Goal: Task Accomplishment & Management: Complete application form

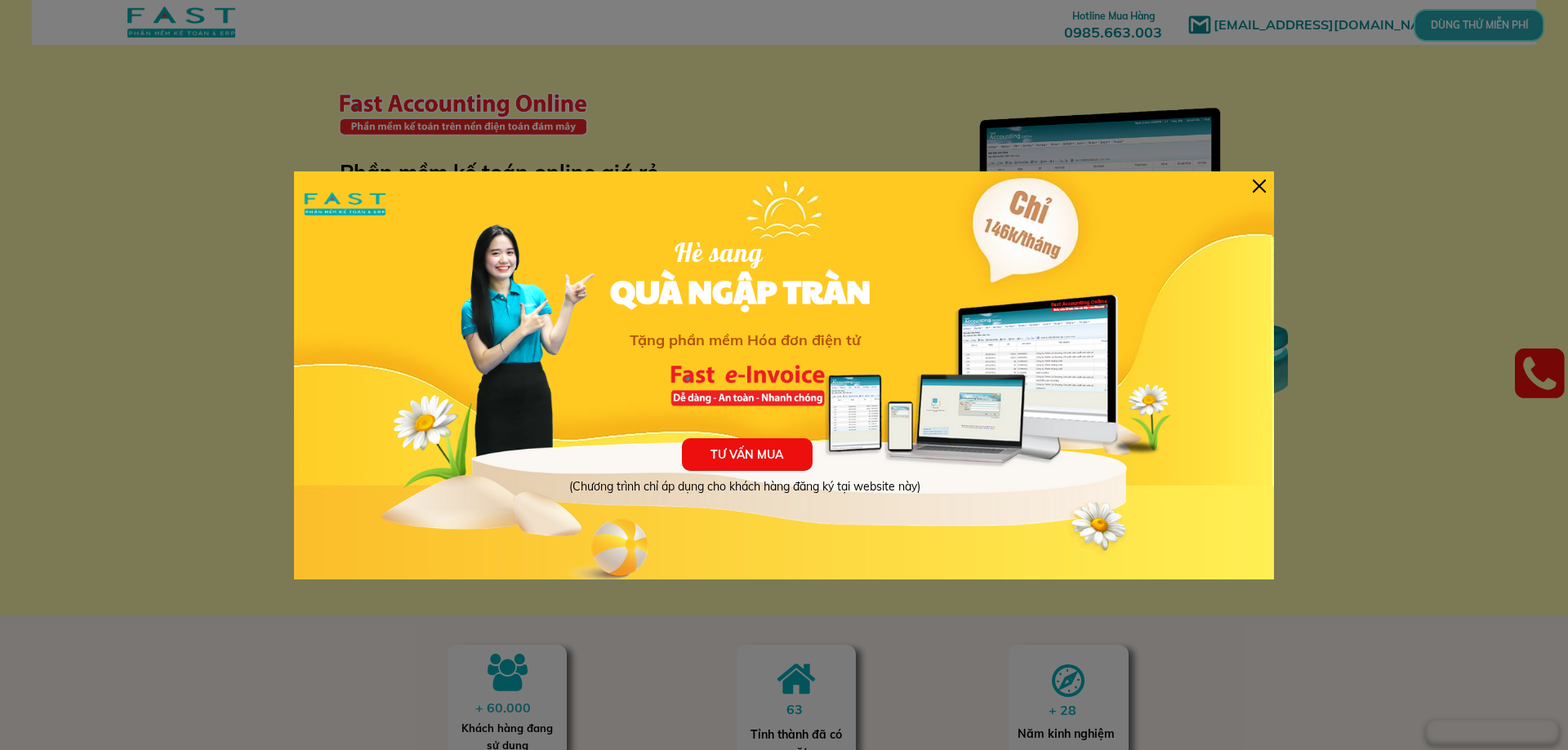
click at [1254, 186] on div at bounding box center [1260, 186] width 13 height 13
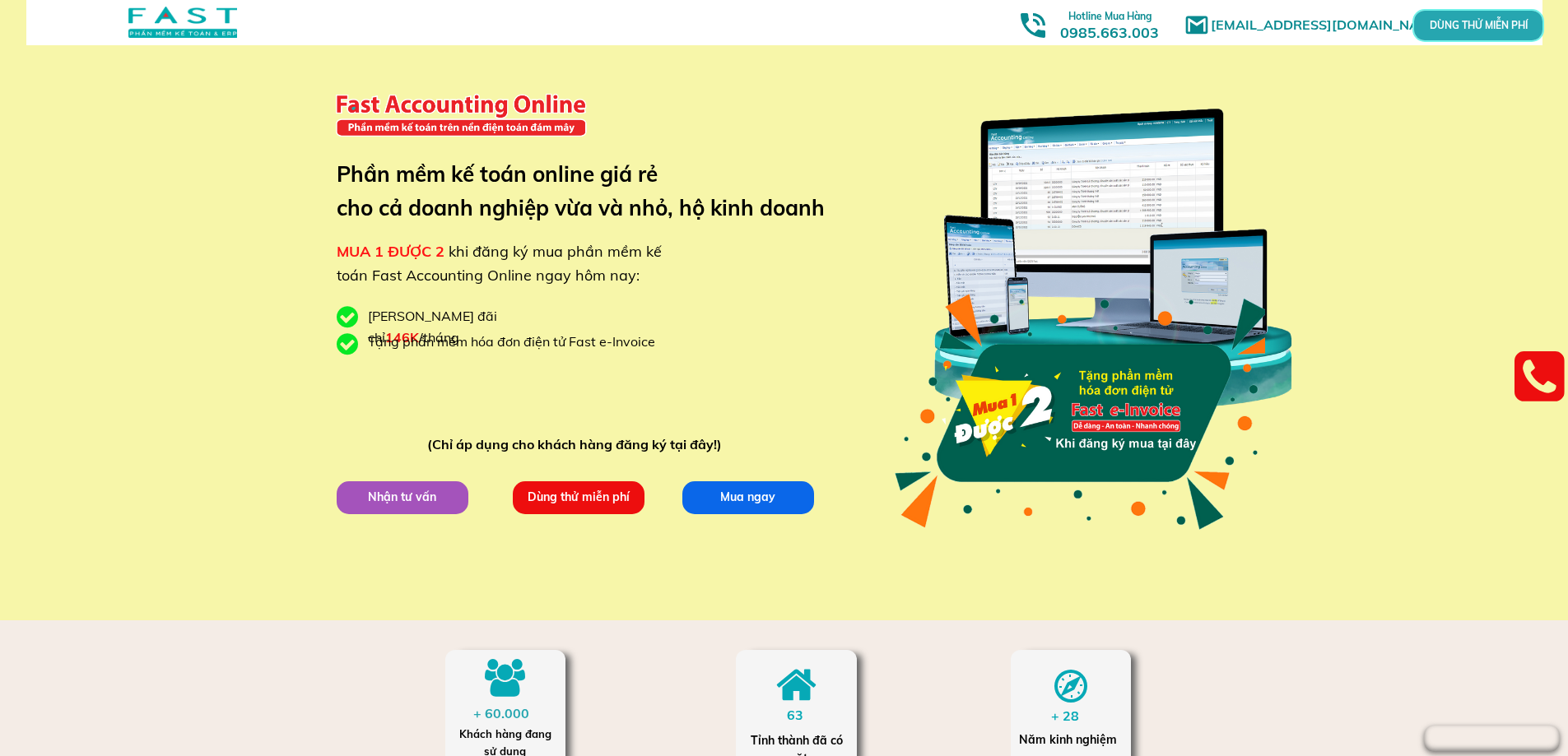
click at [542, 493] on p "Dùng thử miễn phí" at bounding box center [578, 497] width 138 height 35
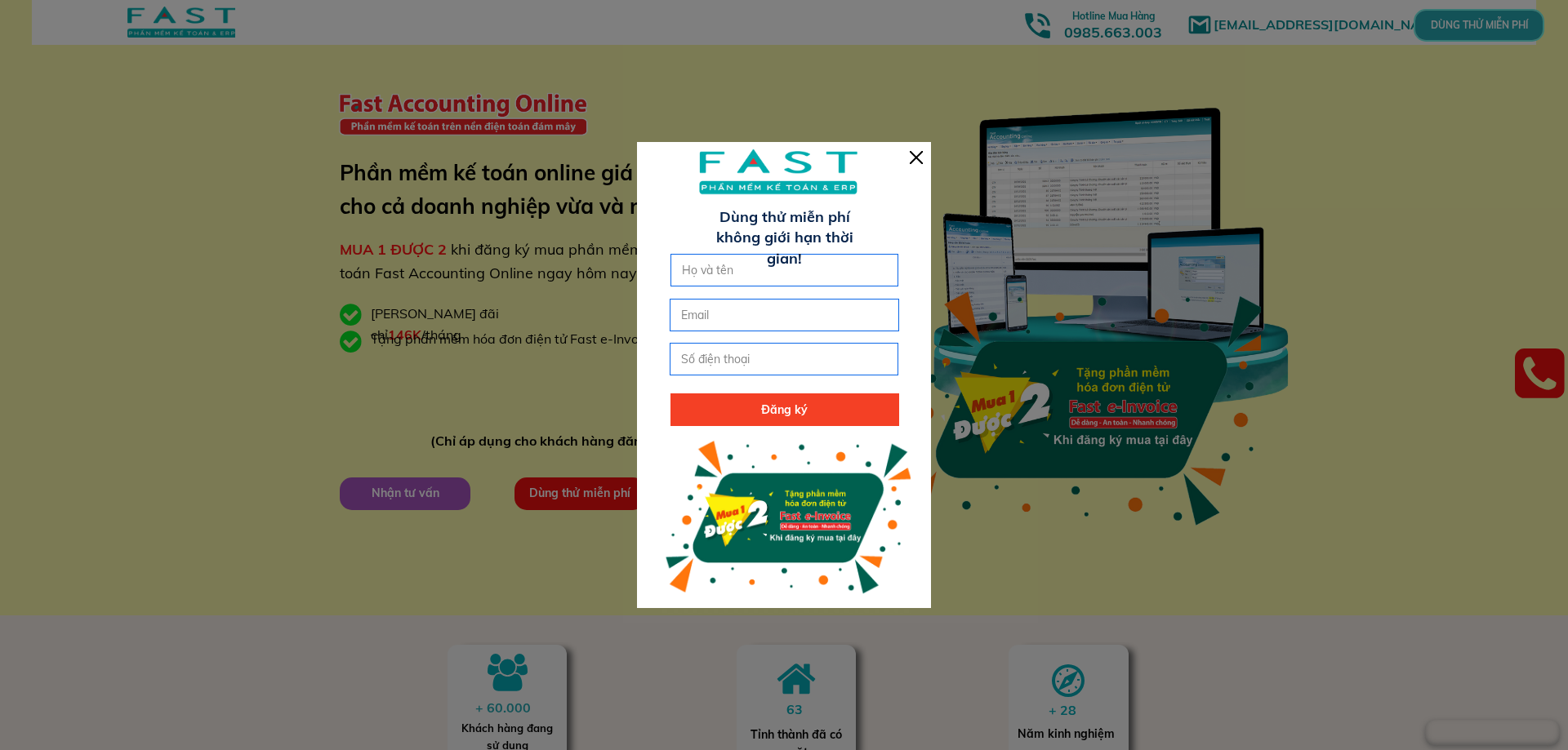
click at [911, 152] on div at bounding box center [916, 157] width 13 height 13
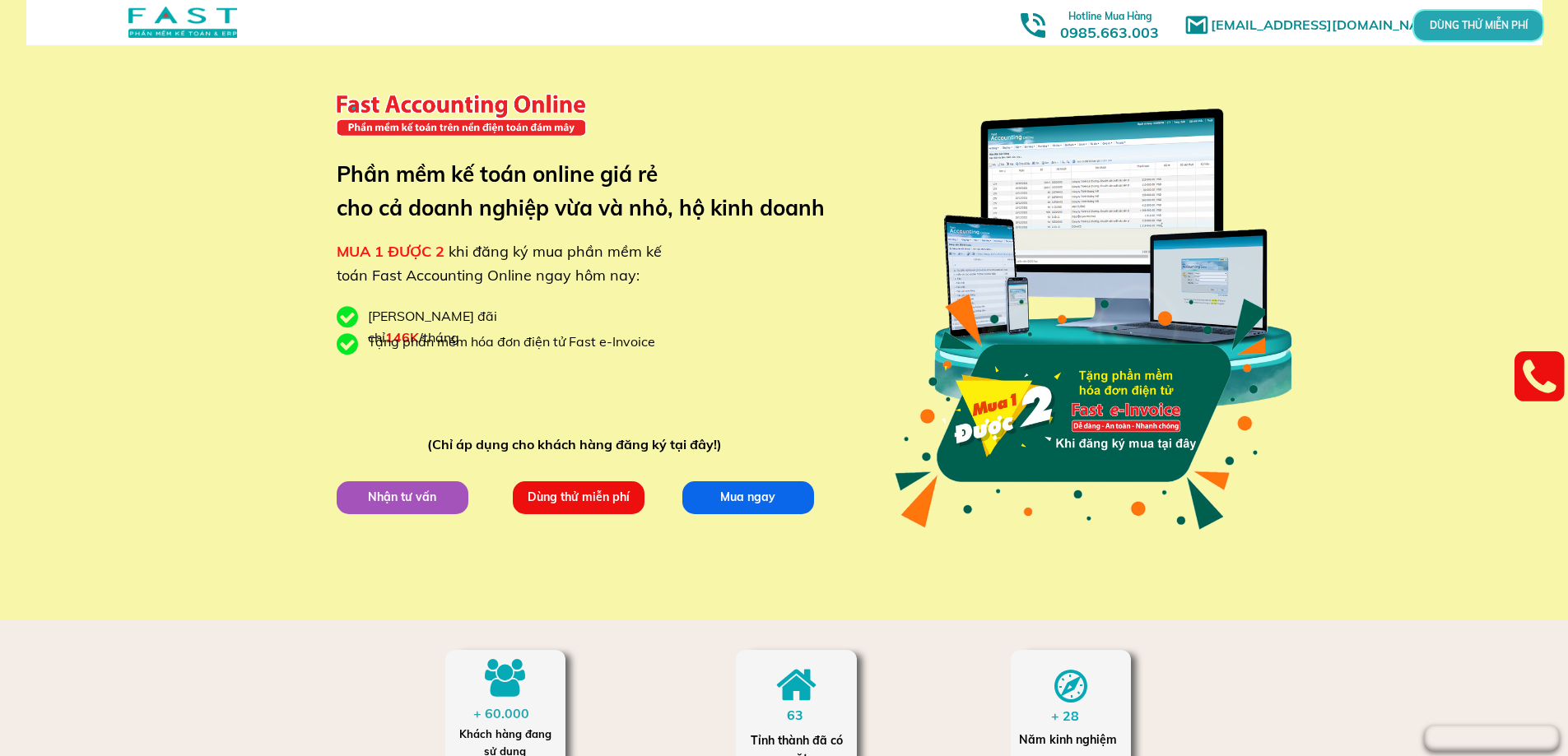
scroll to position [247, 0]
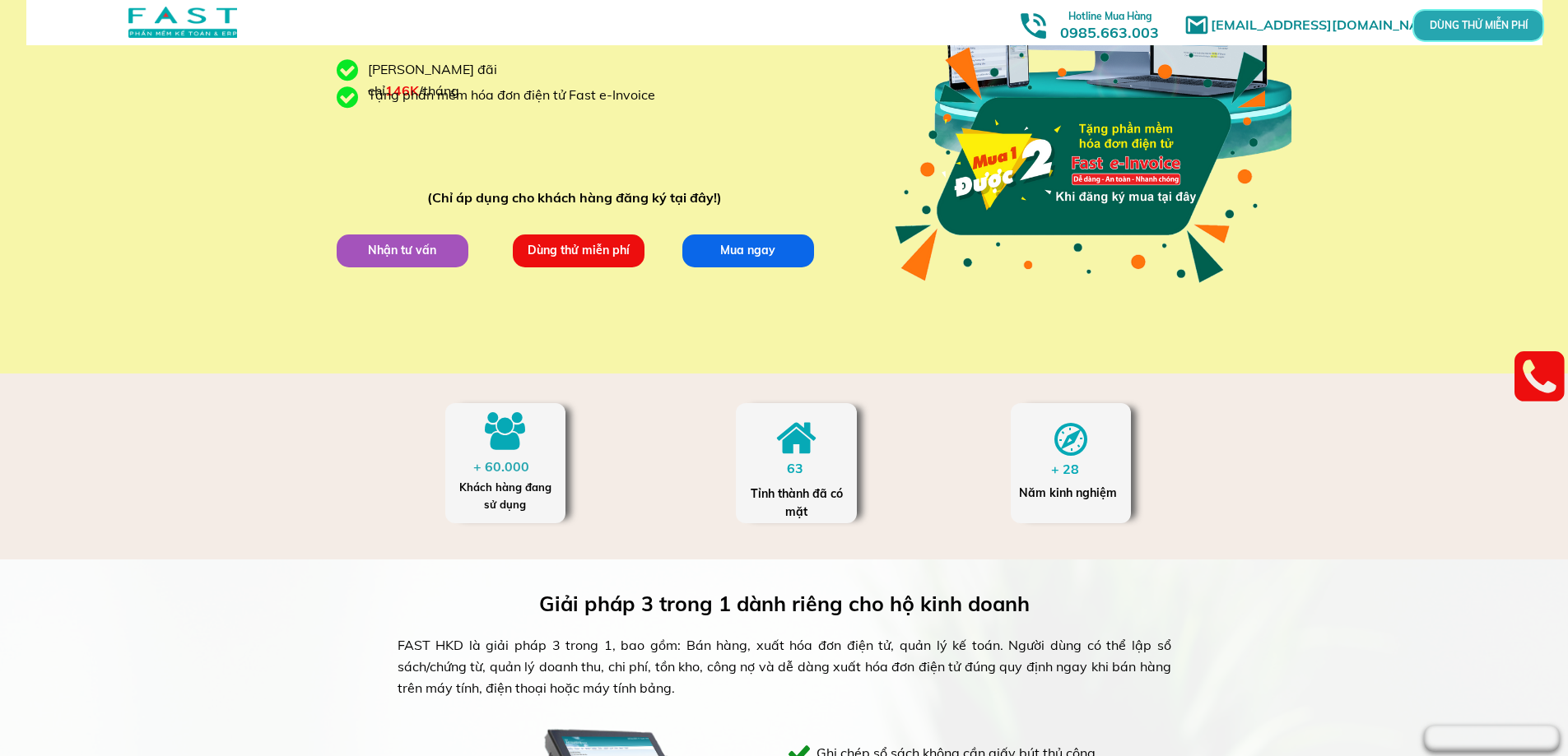
click at [602, 258] on p "Dùng thử miễn phí" at bounding box center [578, 250] width 144 height 36
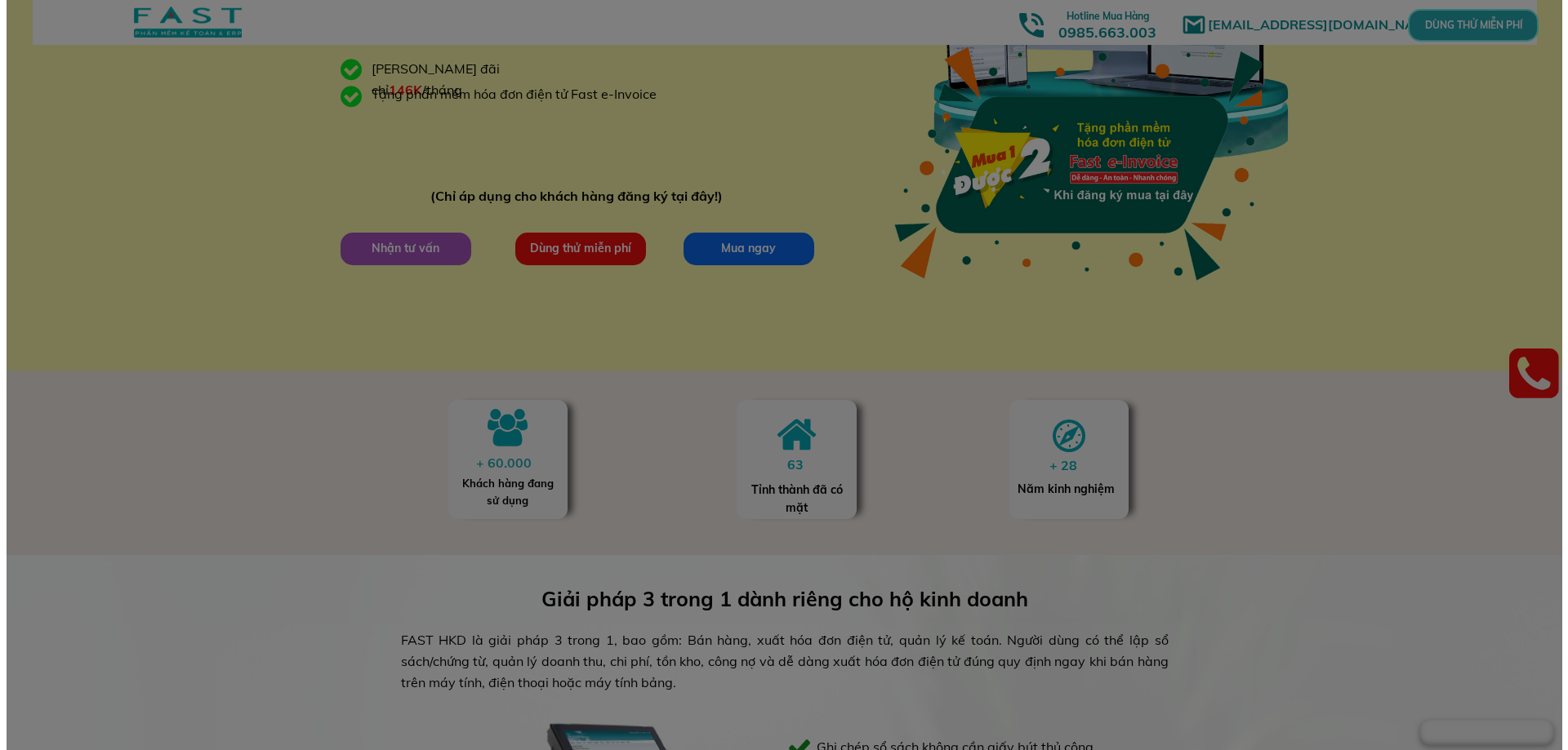
scroll to position [0, 0]
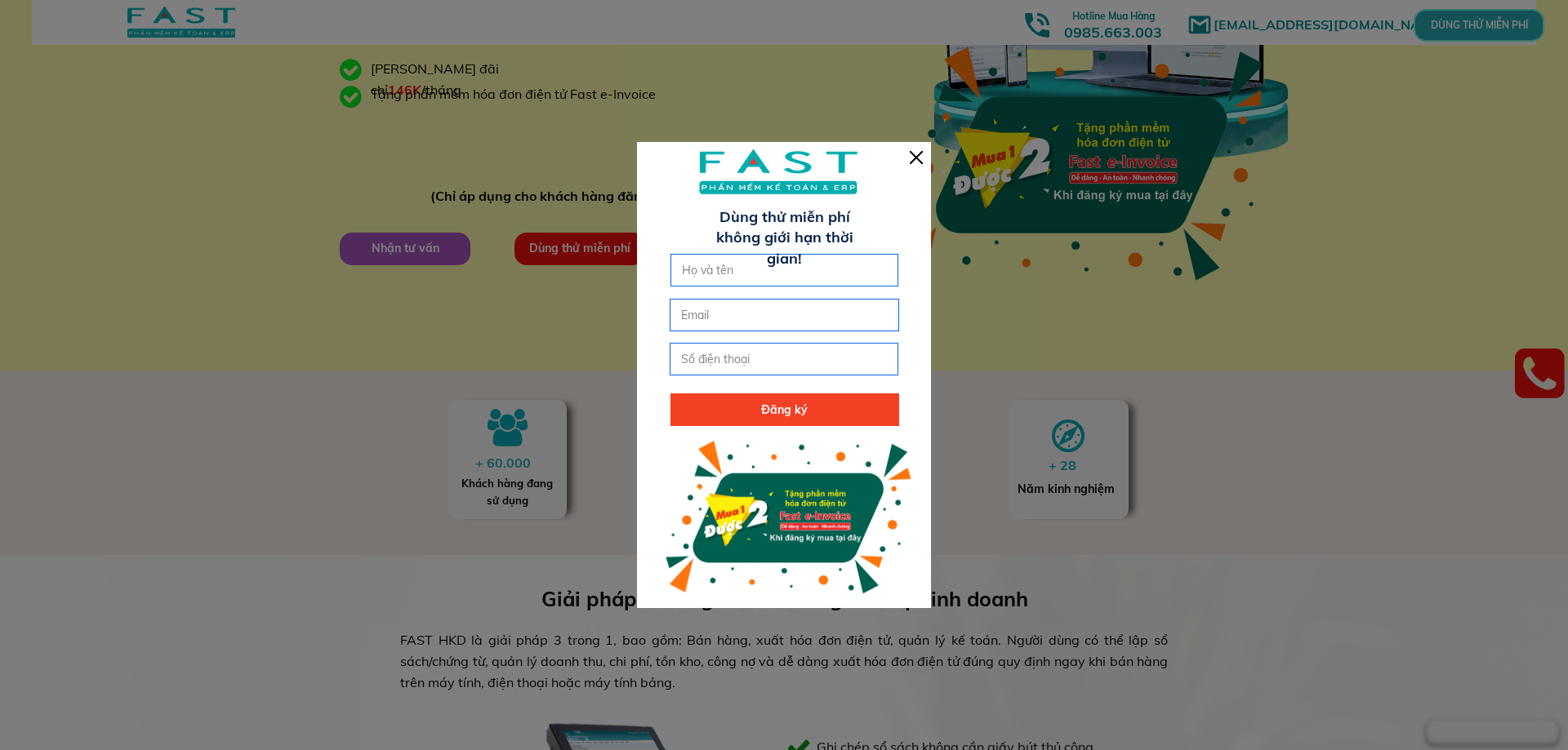
click at [772, 279] on input "text" at bounding box center [785, 270] width 214 height 31
type input "[PERSON_NAME]"
click at [720, 311] on input "email" at bounding box center [784, 315] width 214 height 31
type input "[EMAIL_ADDRESS][DOMAIN_NAME]"
click at [728, 361] on input "tel" at bounding box center [784, 359] width 214 height 31
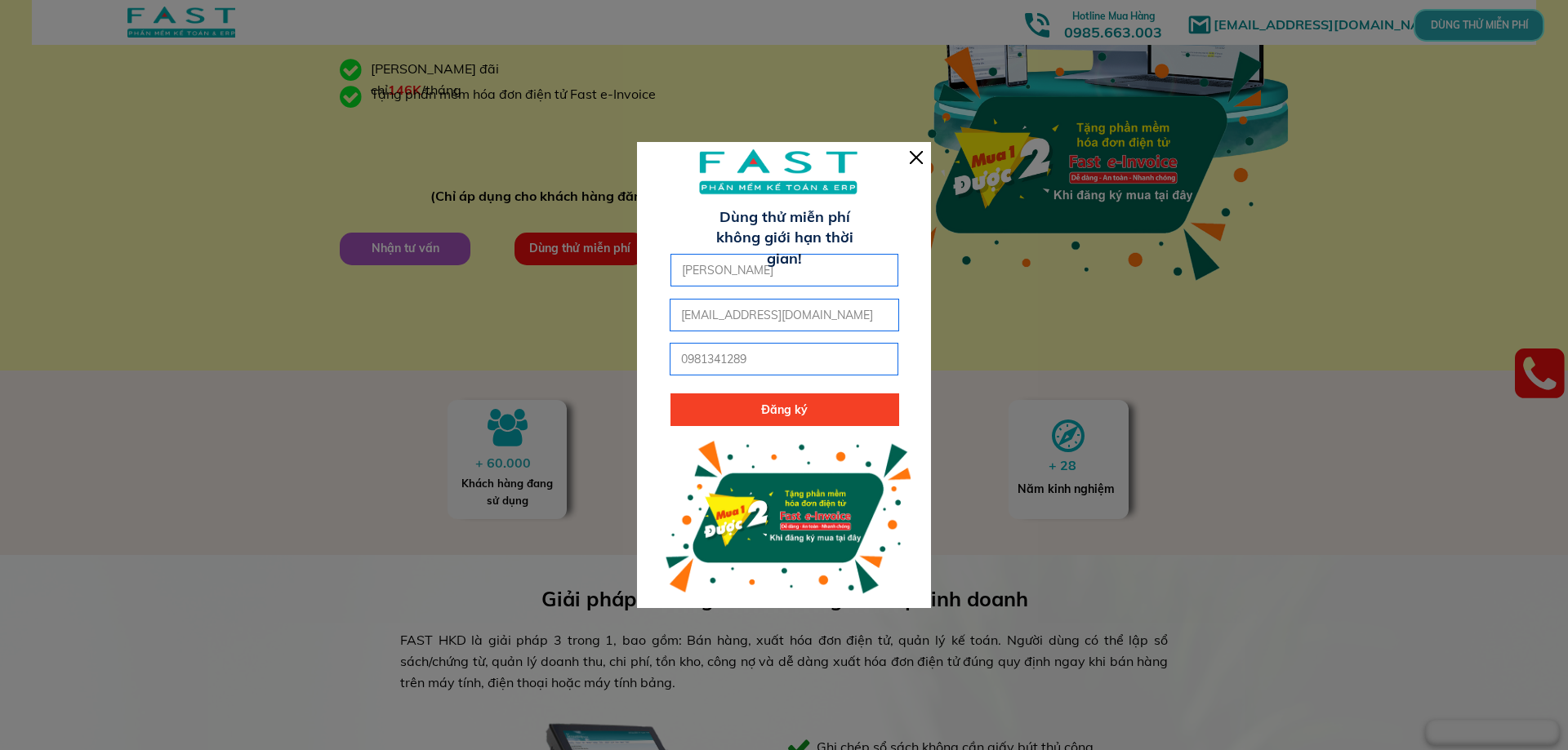
type input "0981341289"
click at [757, 404] on p "Đăng ký" at bounding box center [785, 409] width 229 height 33
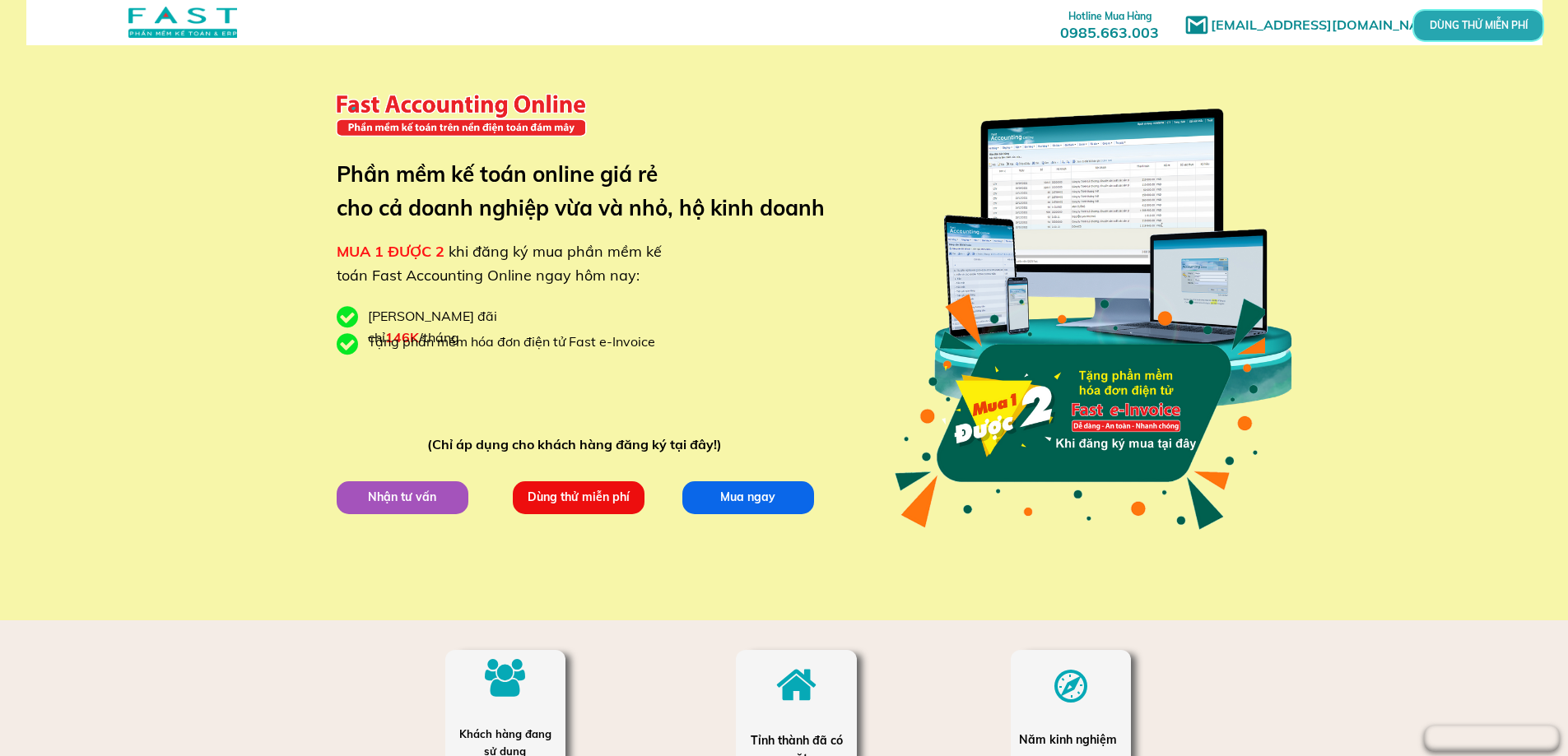
click at [565, 496] on p "Dùng thử miễn phí" at bounding box center [578, 497] width 132 height 33
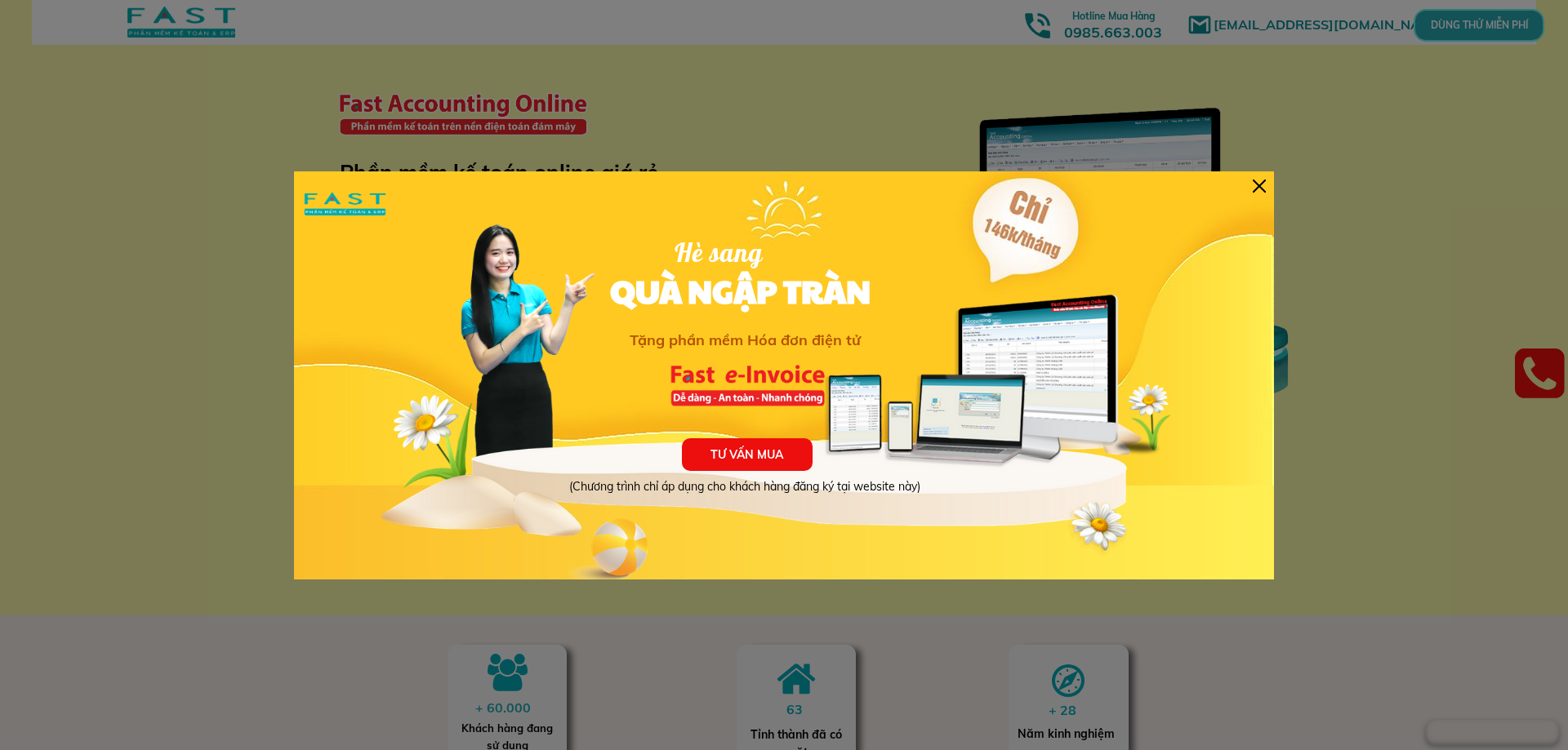
click at [1268, 174] on div "TƯ VẤN MUA (Chương trình chỉ áp dụng cho khách hàng đăng ký tại website này) Hè…" at bounding box center [784, 375] width 980 height 408
click at [1250, 182] on div "TƯ VẤN MUA (Chương trình chỉ áp dụng cho khách hàng đăng ký tại website này) Hè…" at bounding box center [784, 375] width 980 height 408
click at [1257, 184] on div at bounding box center [1260, 186] width 13 height 13
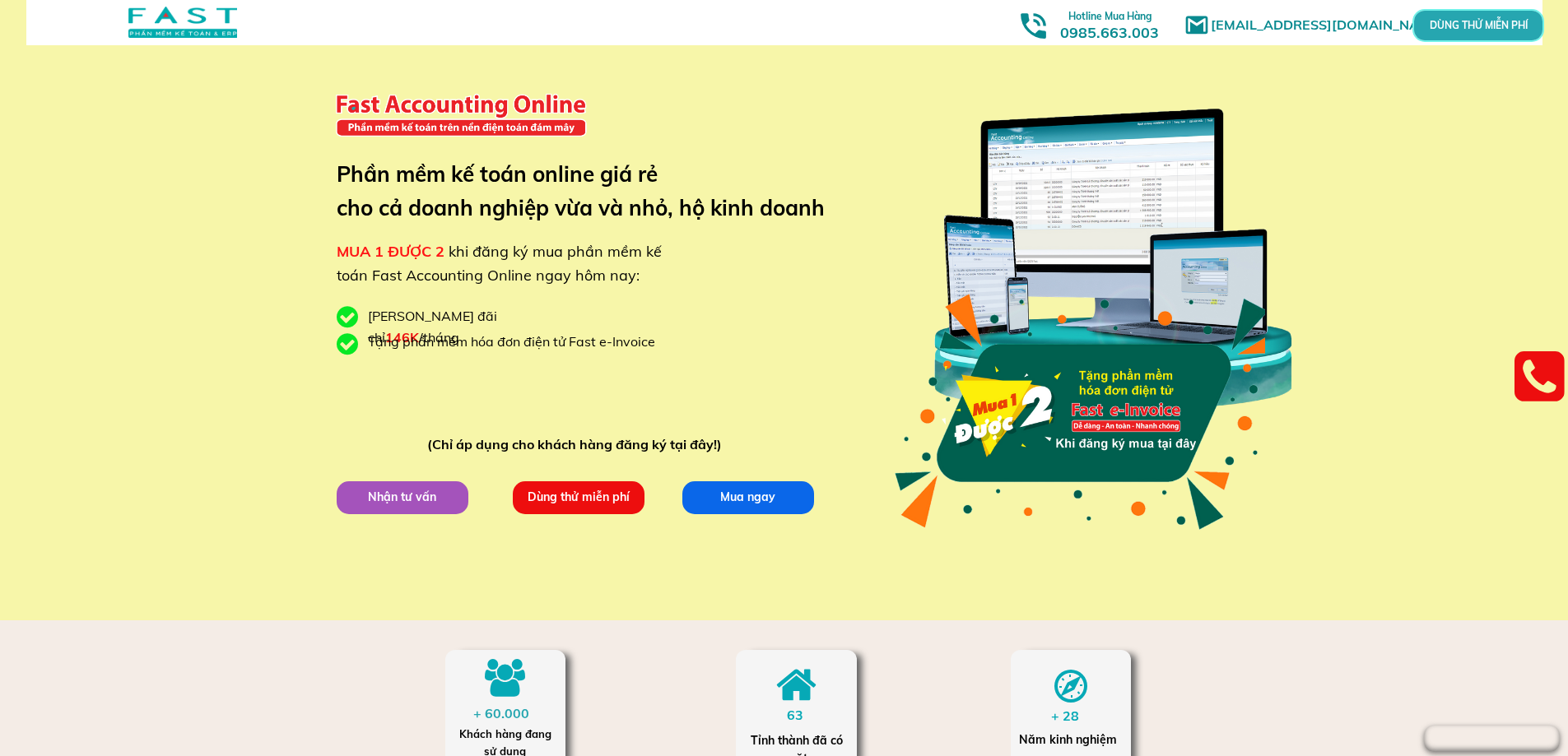
click at [591, 499] on p "Dùng thử miễn phí" at bounding box center [577, 496] width 132 height 33
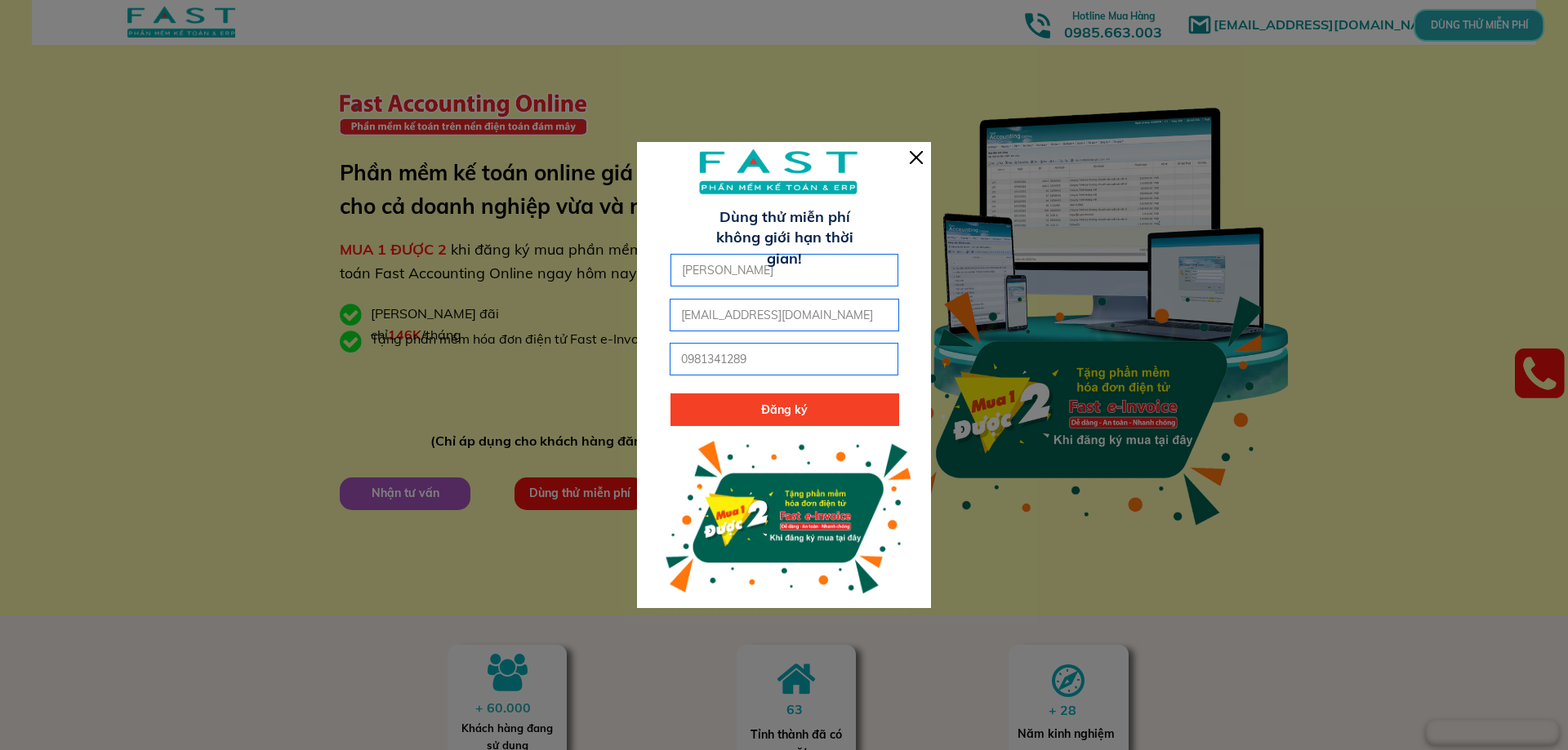
click at [760, 418] on p "Đăng ký" at bounding box center [785, 409] width 229 height 33
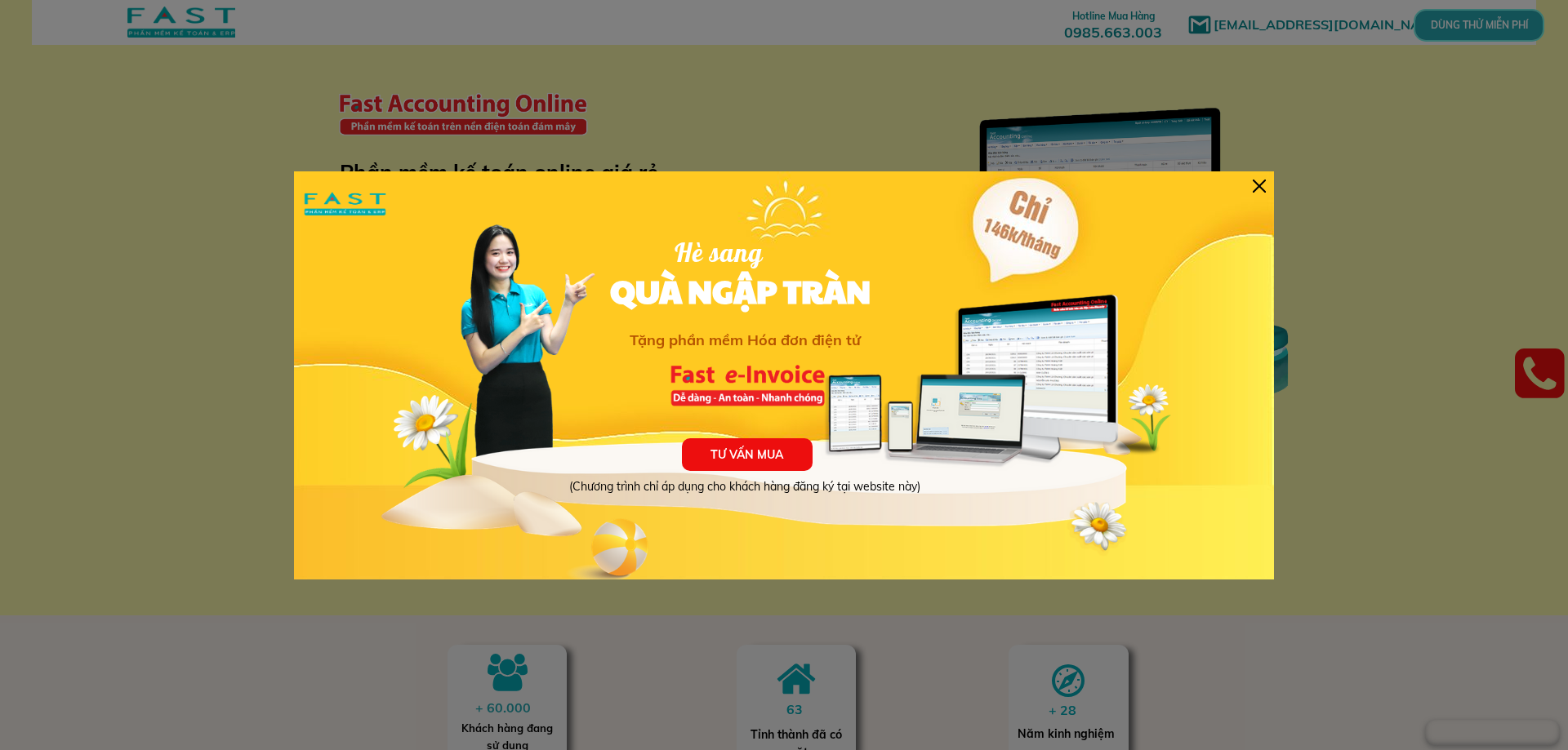
click at [1269, 196] on div "TƯ VẤN MUA (Chương trình chỉ áp dụng cho khách hàng đăng ký tại website này) Hè…" at bounding box center [784, 375] width 980 height 408
click at [1258, 182] on div at bounding box center [1260, 186] width 13 height 13
click at [1264, 192] on div at bounding box center [1260, 186] width 13 height 13
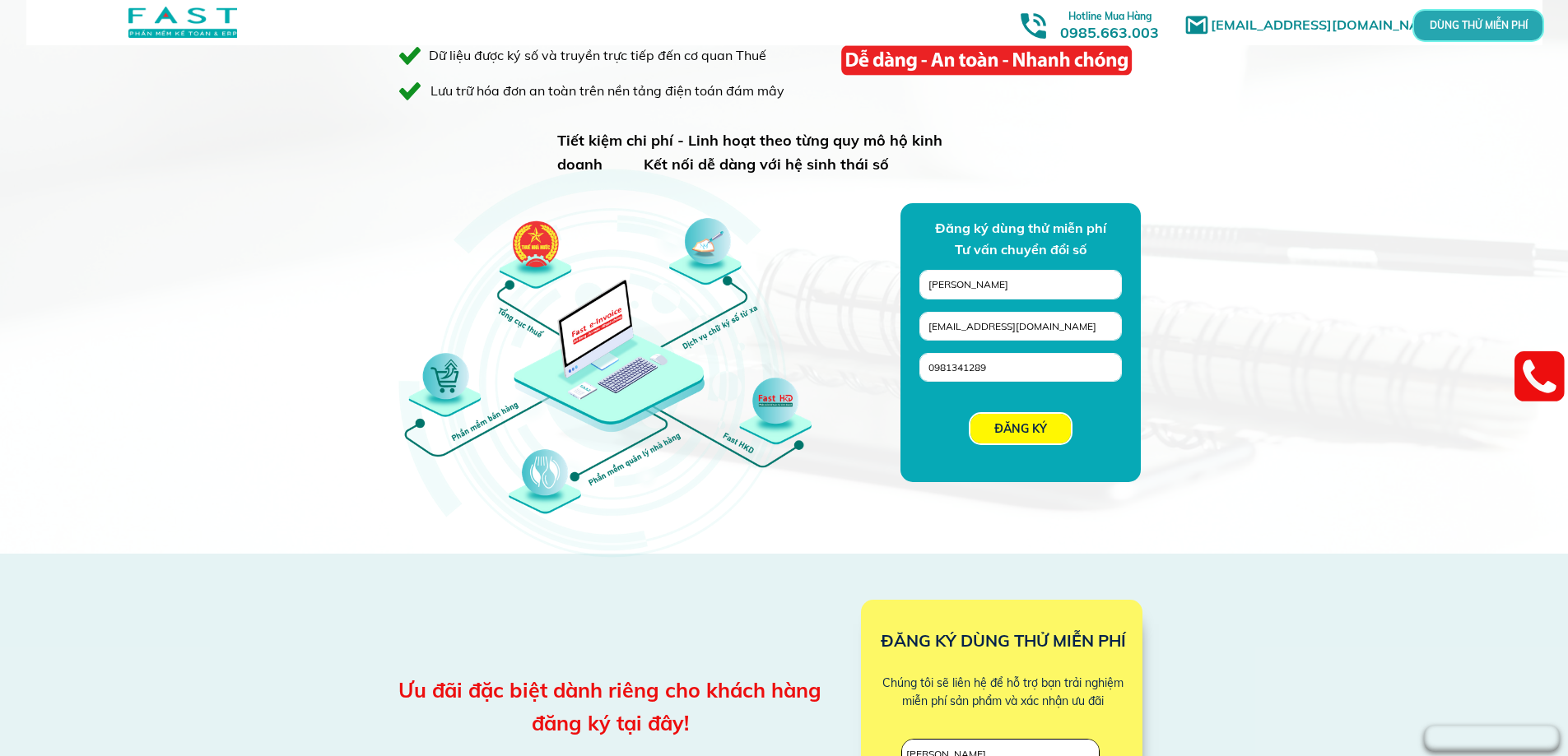
scroll to position [1646, 0]
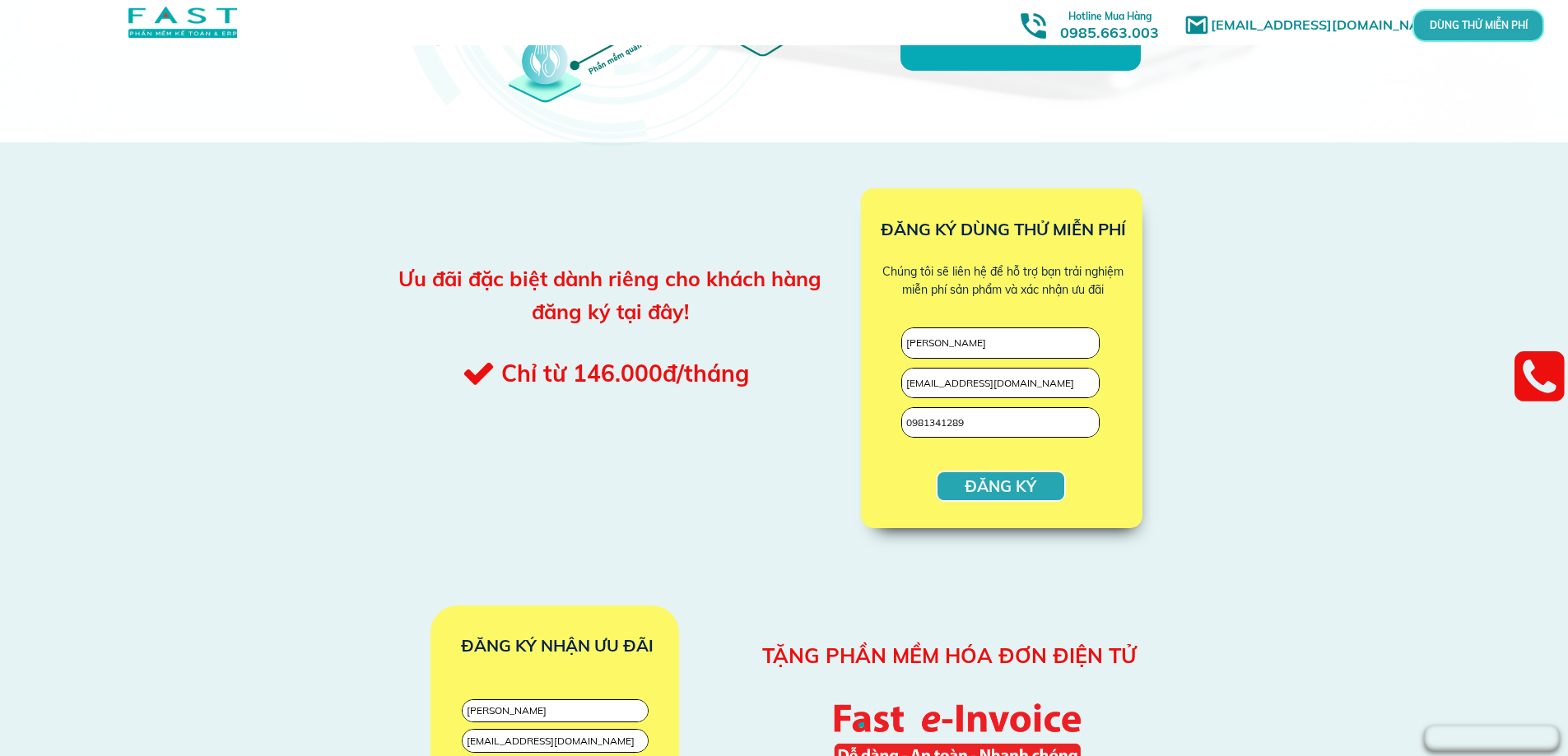
drag, startPoint x: 996, startPoint y: 420, endPoint x: 826, endPoint y: 423, distance: 170.0
click at [826, 423] on div "ĐĂNG KÝ [PERSON_NAME] [EMAIL_ADDRESS][DOMAIN_NAME] 0981341289 ĐĂNG KÝ DÙNG THỬ …" at bounding box center [784, 350] width 790 height 417
drag, startPoint x: 1078, startPoint y: 384, endPoint x: 904, endPoint y: 384, distance: 174.0
click at [904, 384] on input "[EMAIL_ADDRESS][DOMAIN_NAME]" at bounding box center [1000, 384] width 197 height 30
drag, startPoint x: 980, startPoint y: 345, endPoint x: 861, endPoint y: 349, distance: 119.1
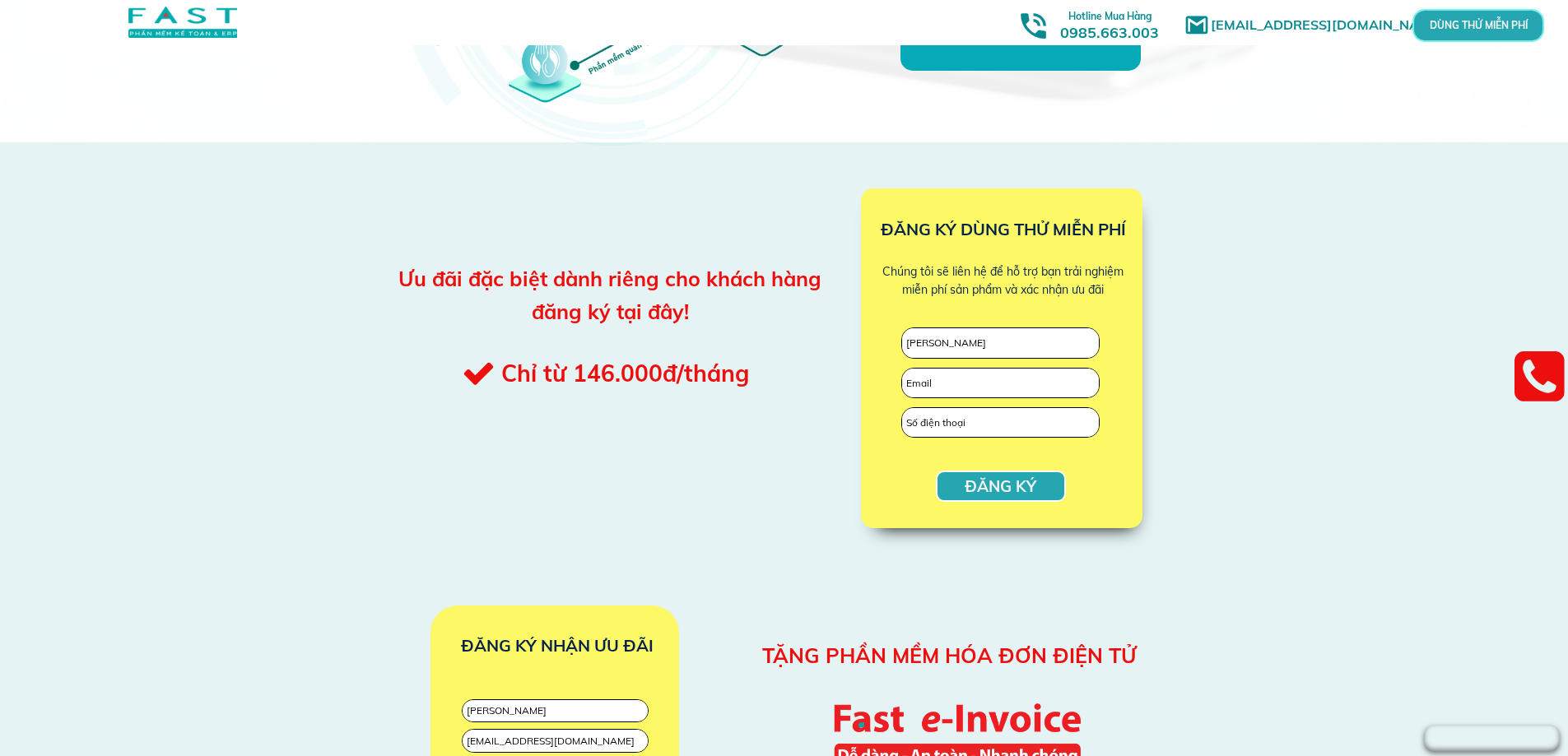
click at [861, 349] on div "ĐĂNG KÝ [PERSON_NAME] KÝ DÙNG THỬ MIỄN PHÍ Chúng tôi sẽ liên hệ để hỗ trợ bạn t…" at bounding box center [784, 350] width 790 height 417
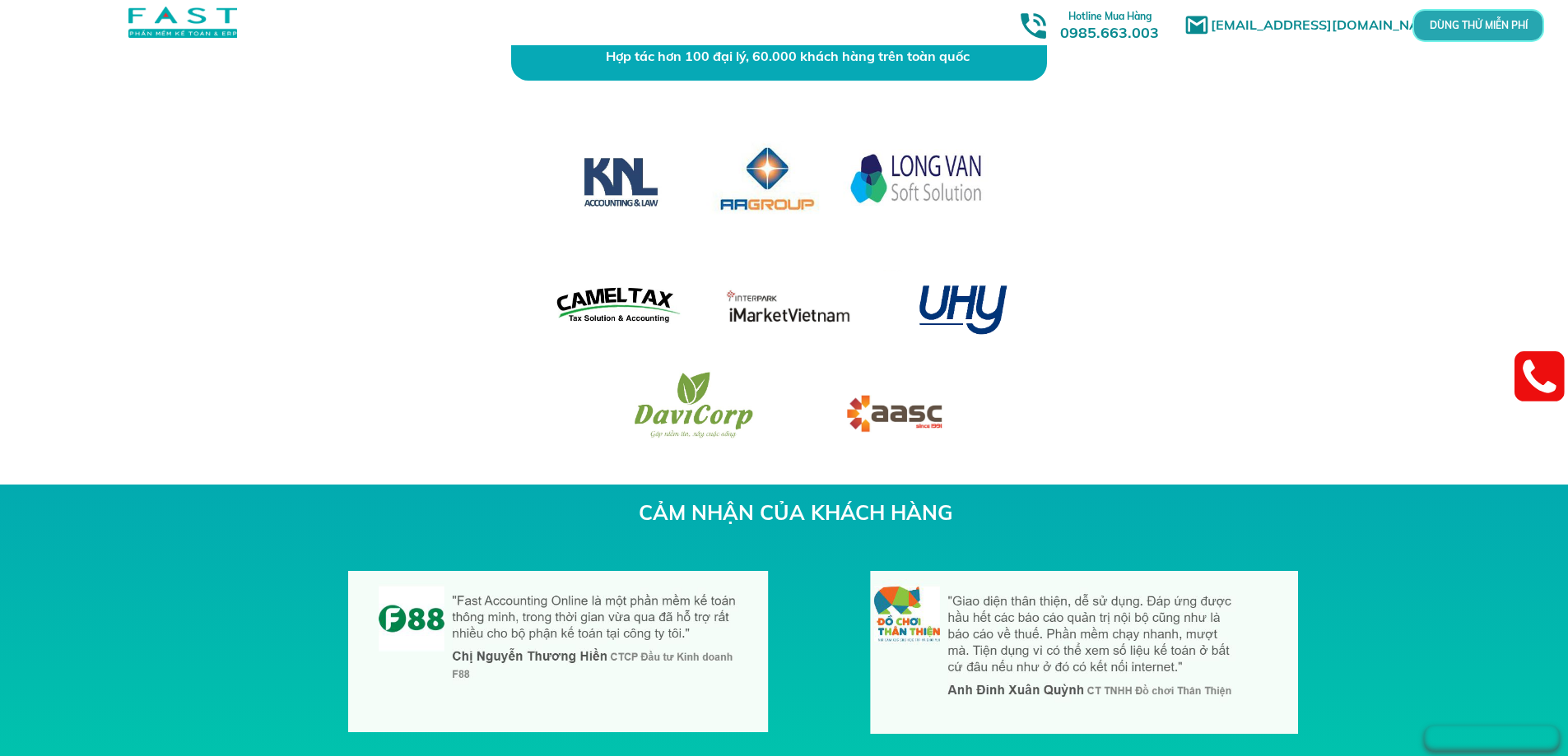
scroll to position [4937, 0]
